Goal: Transaction & Acquisition: Purchase product/service

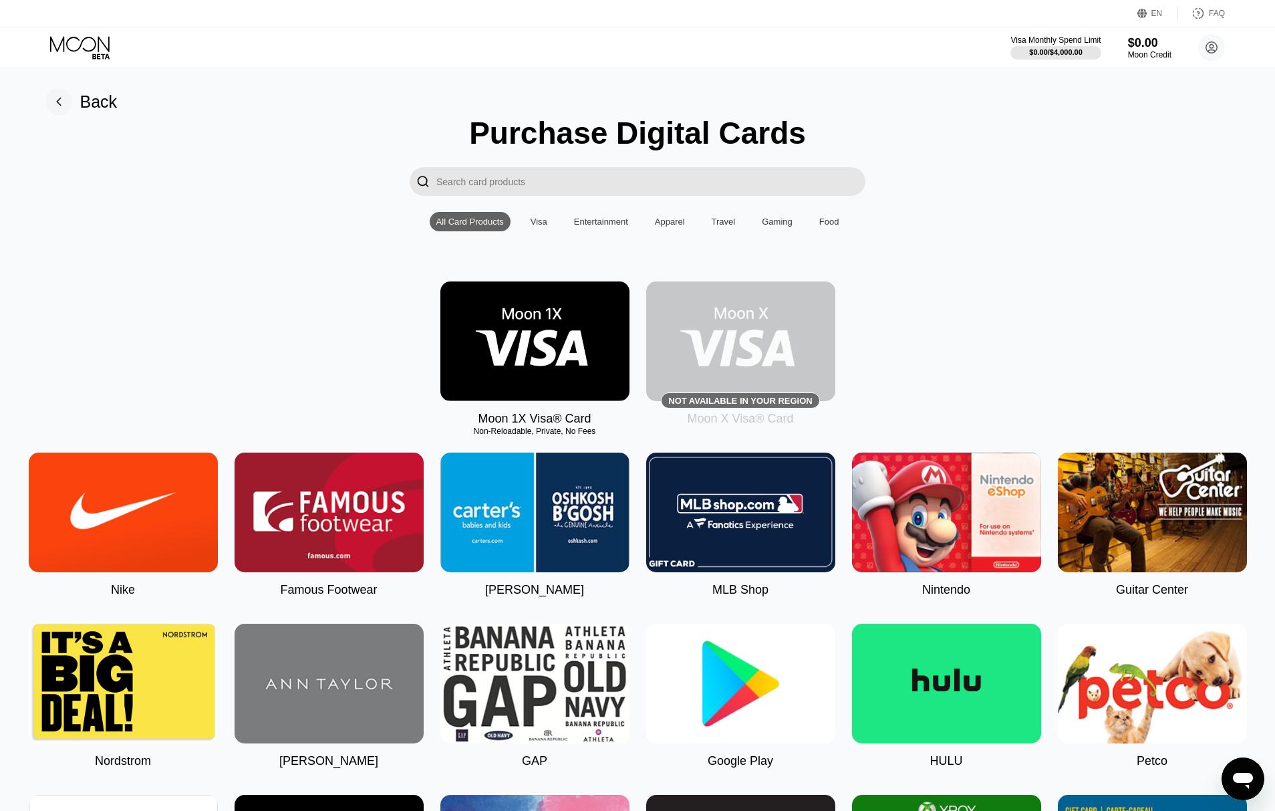
click at [584, 326] on img at bounding box center [534, 341] width 189 height 120
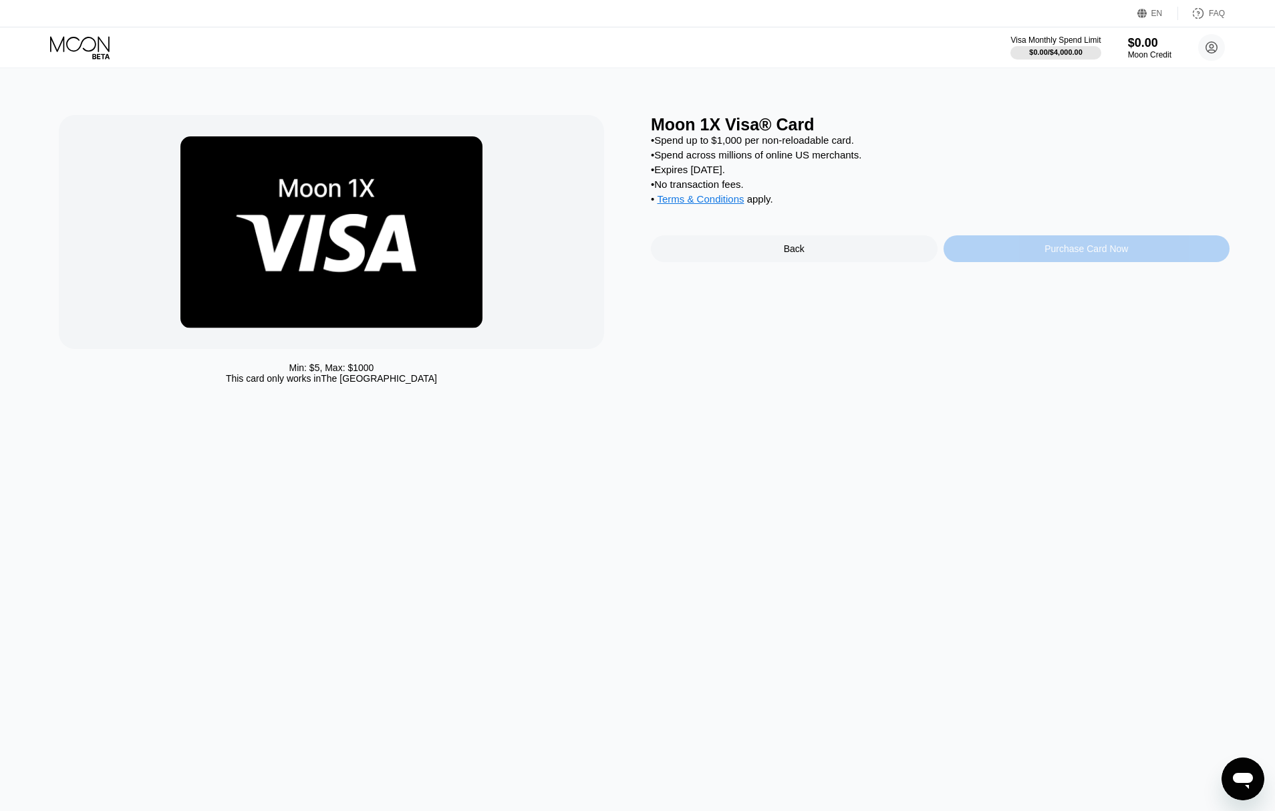
click at [1030, 254] on div "Purchase Card Now" at bounding box center [1087, 248] width 287 height 27
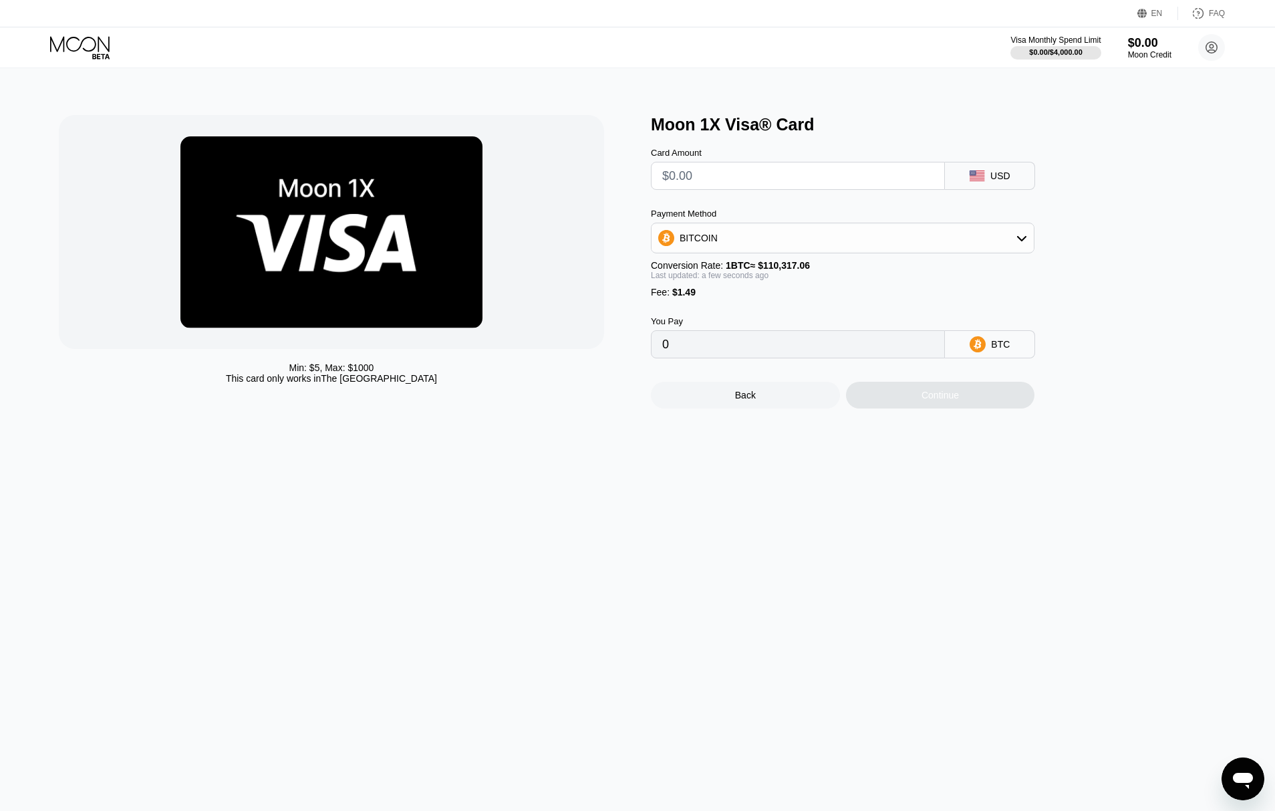
click at [732, 180] on input "text" at bounding box center [797, 175] width 271 height 27
type input "$50"
type input "0.00046675"
type input "$50"
drag, startPoint x: 884, startPoint y: 256, endPoint x: 889, endPoint y: 251, distance: 7.1
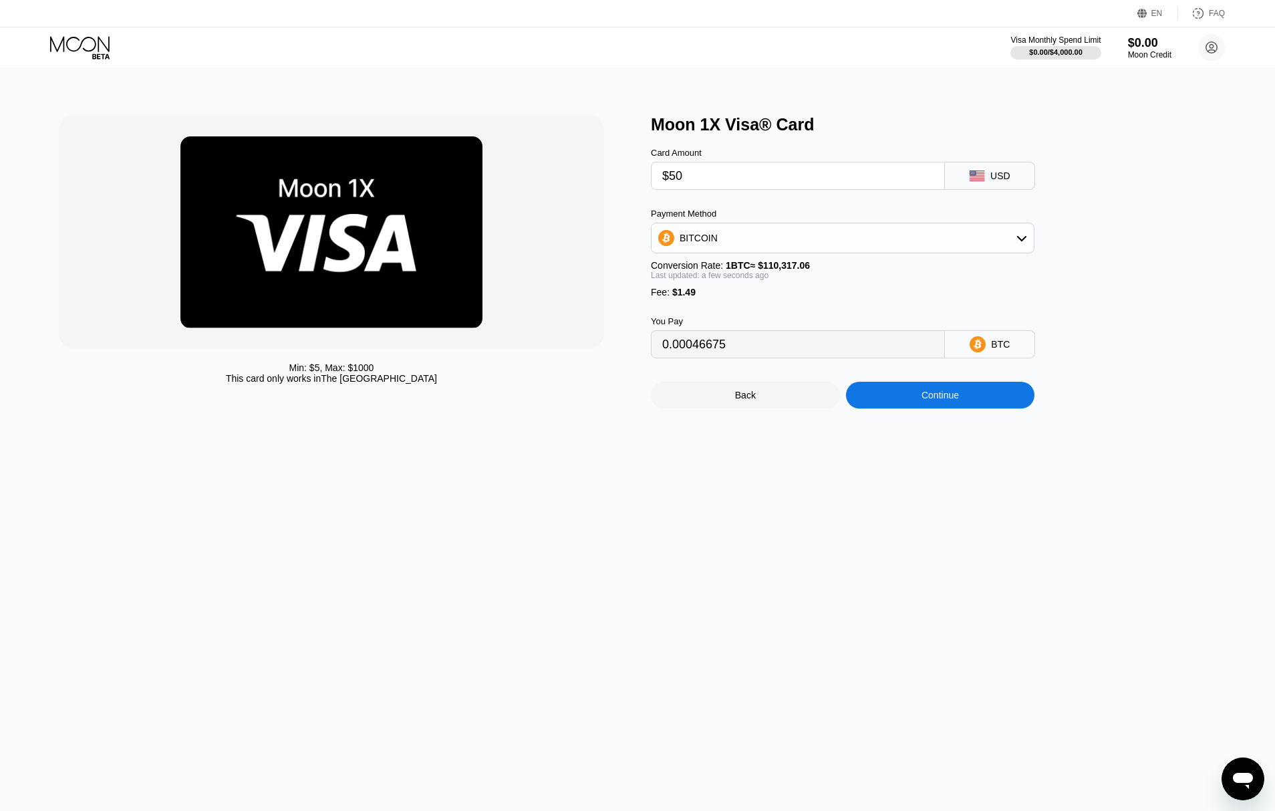
click at [885, 255] on div "Payment Method BITCOIN Conversion Rate: 1 BTC ≈ $110,317.06 Last updated: a few…" at bounding box center [843, 253] width 384 height 89
click at [892, 248] on div "BITCOIN" at bounding box center [843, 238] width 382 height 27
click at [823, 312] on div "USDT on TRON" at bounding box center [843, 304] width 376 height 27
type input "52.01"
click at [951, 405] on div "Continue" at bounding box center [940, 395] width 189 height 27
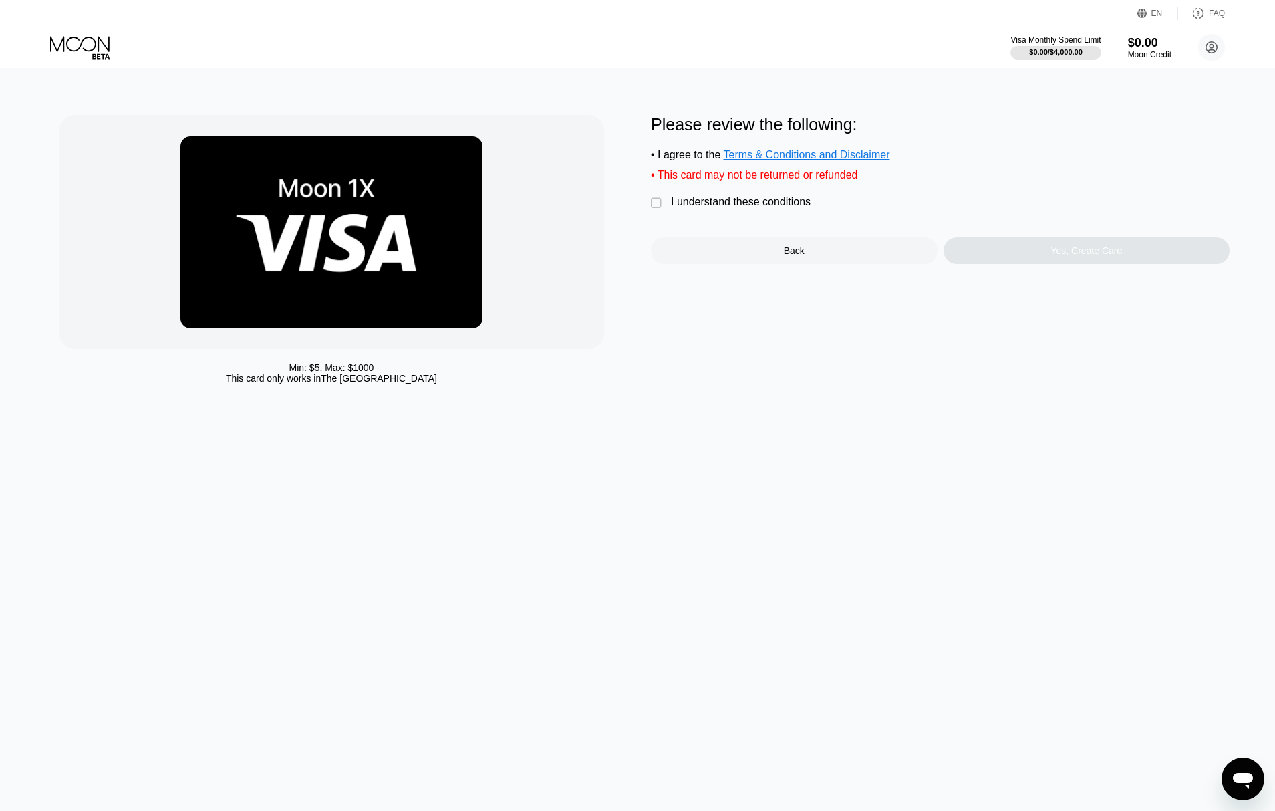
click at [728, 205] on div "I understand these conditions" at bounding box center [741, 202] width 140 height 12
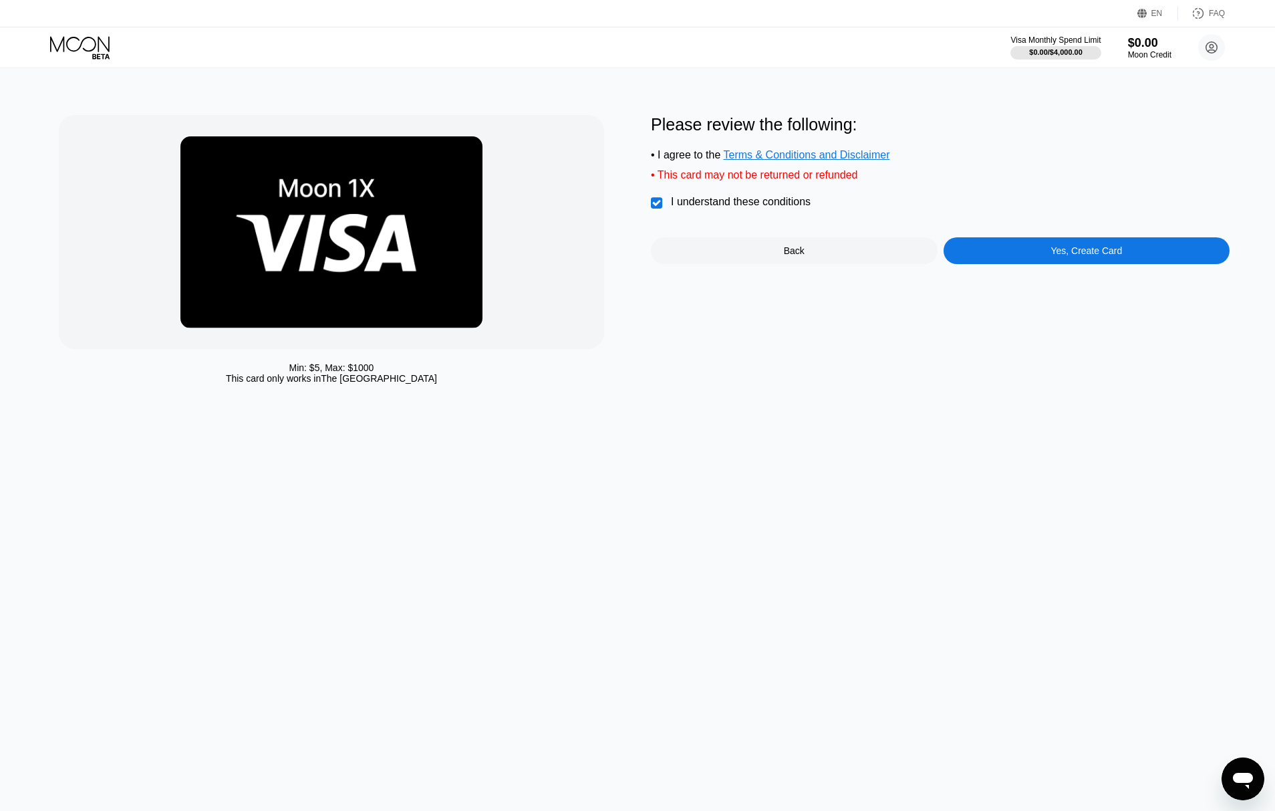
click at [1016, 247] on div "Yes, Create Card" at bounding box center [1087, 250] width 287 height 27
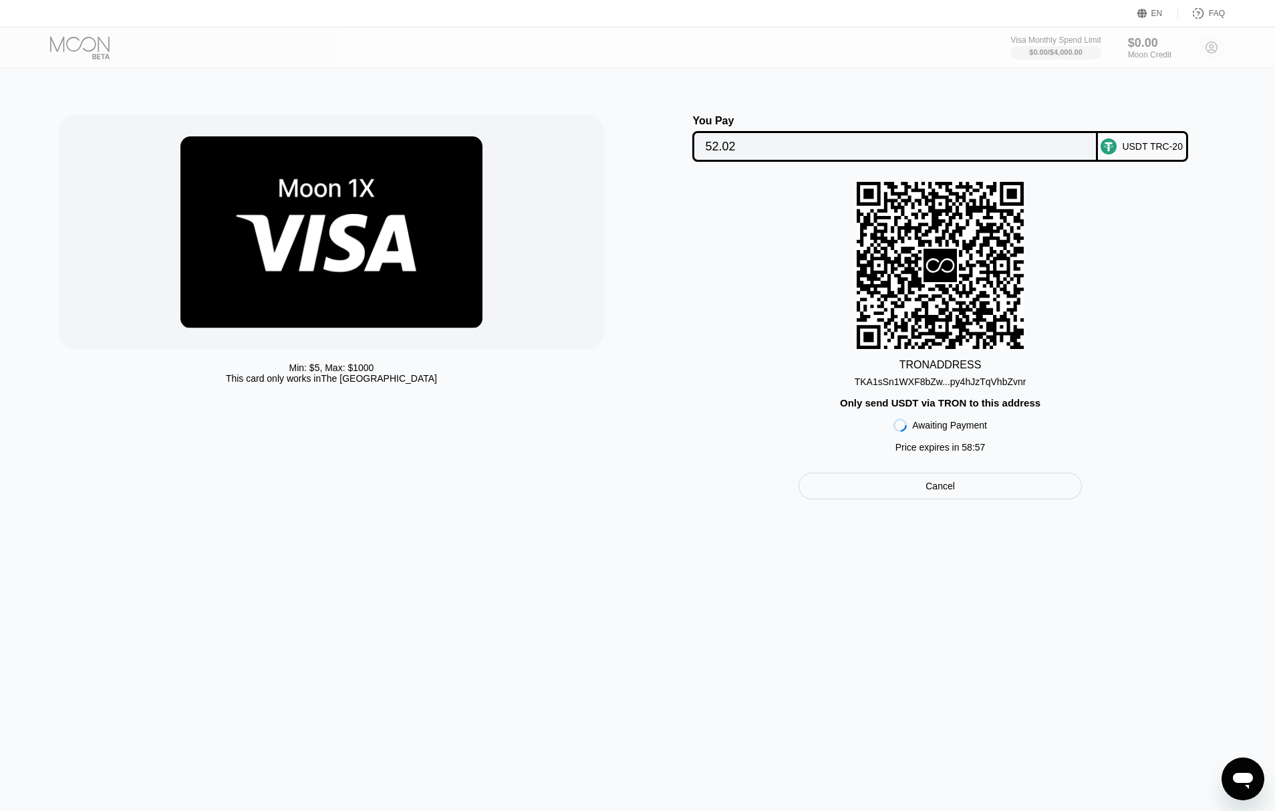
click at [954, 379] on div "TKA1sSn1WXF8bZw...py4hJzTqVhbZvnr" at bounding box center [941, 381] width 172 height 11
